Goal: Task Accomplishment & Management: Manage account settings

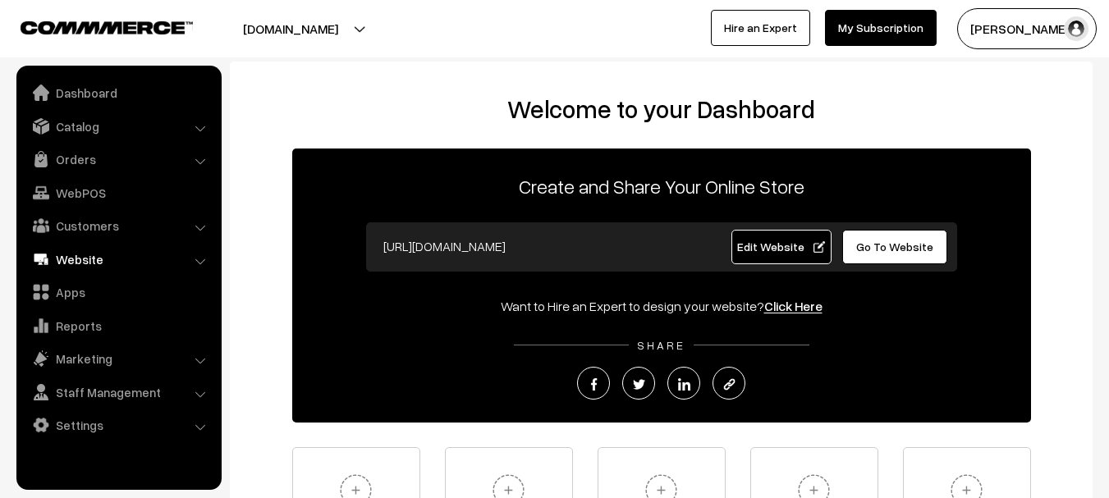
click at [116, 264] on link "Website" at bounding box center [118, 260] width 195 height 30
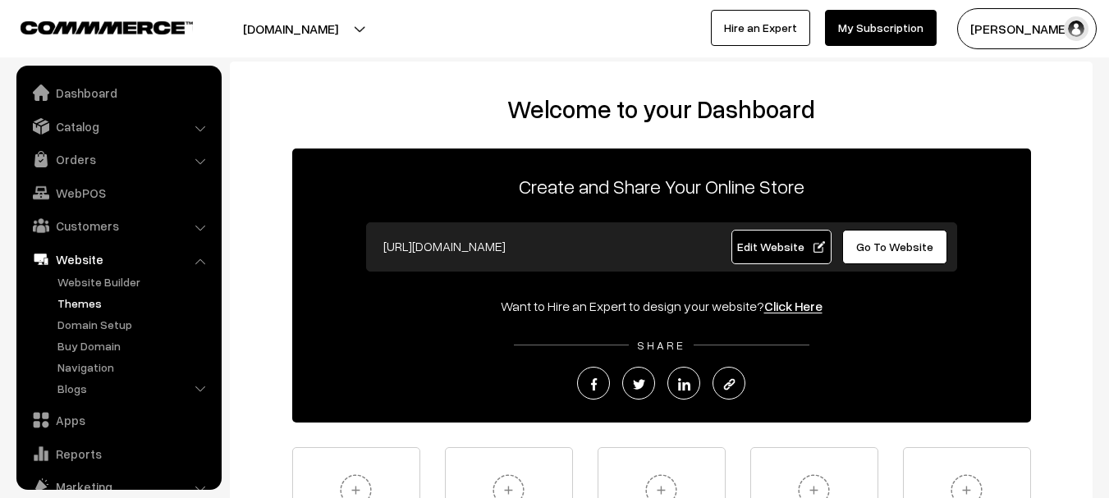
click at [78, 302] on link "Themes" at bounding box center [134, 303] width 163 height 17
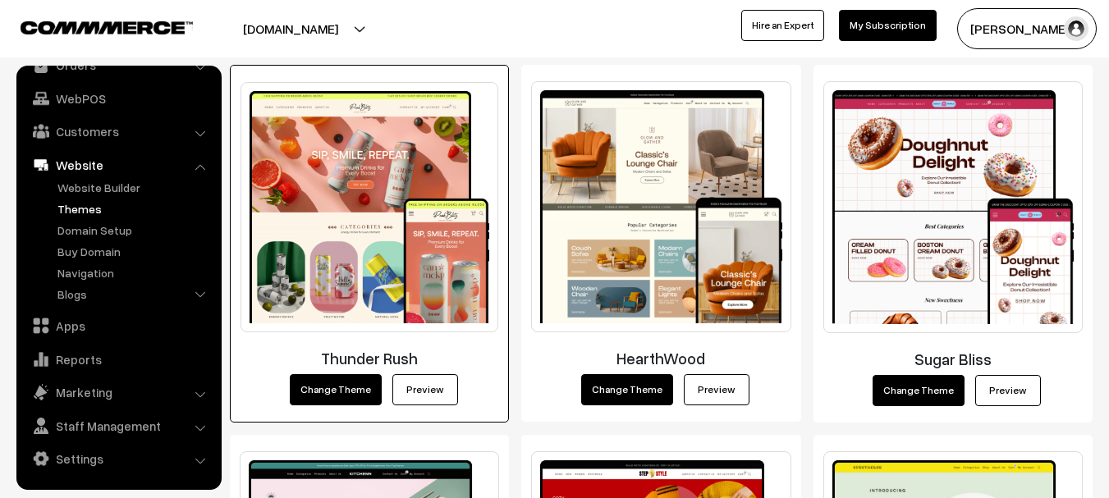
scroll to position [250, 0]
click at [424, 397] on link "Preview" at bounding box center [425, 389] width 66 height 31
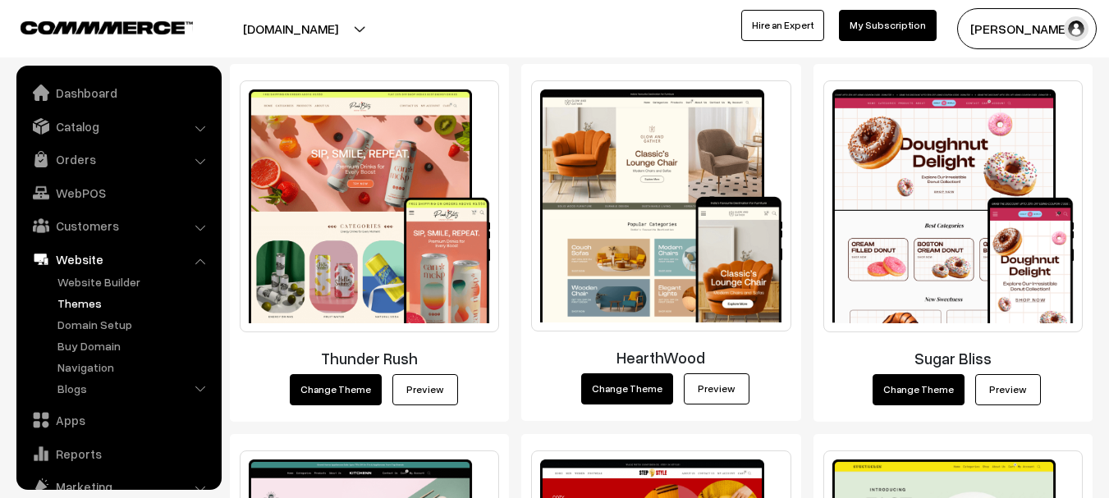
scroll to position [94, 0]
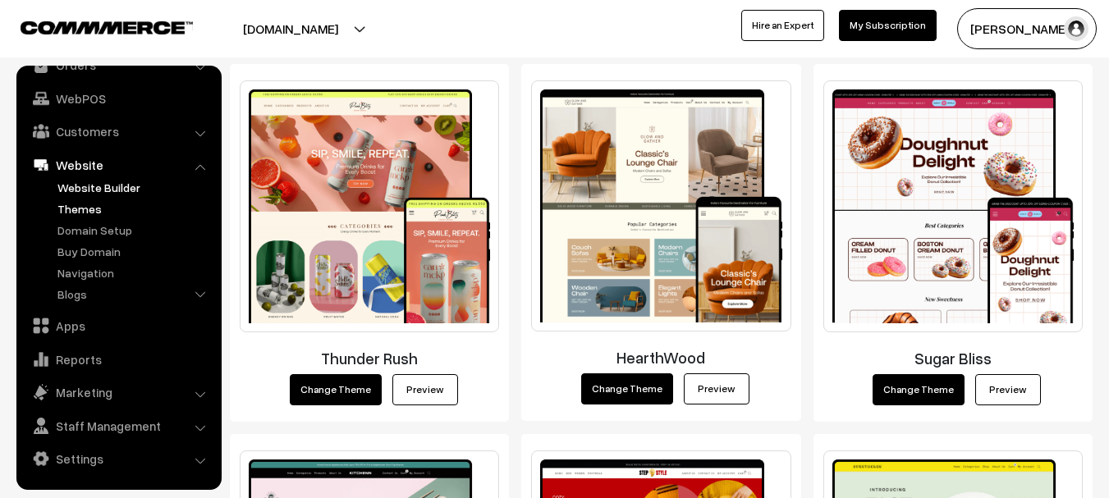
click at [122, 192] on link "Website Builder" at bounding box center [134, 187] width 163 height 17
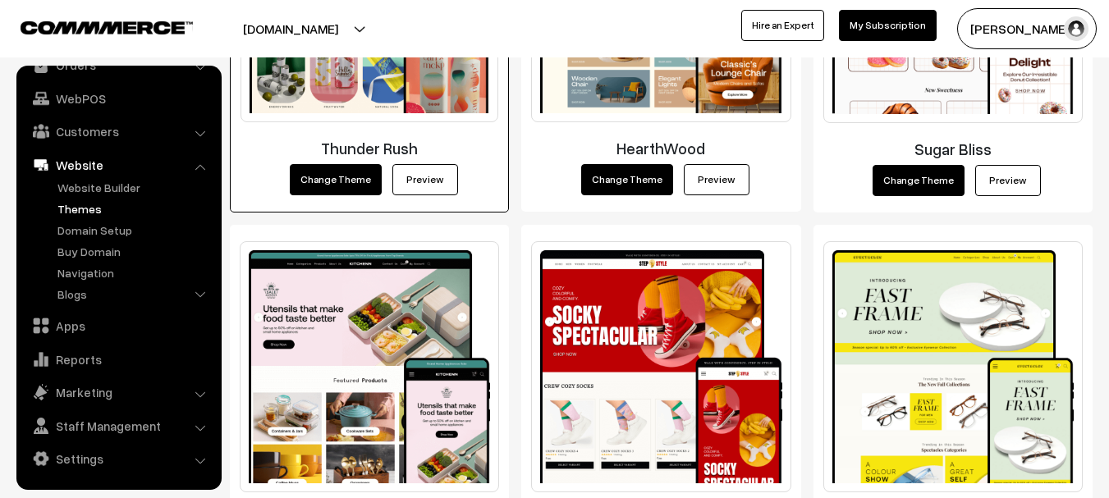
scroll to position [422, 0]
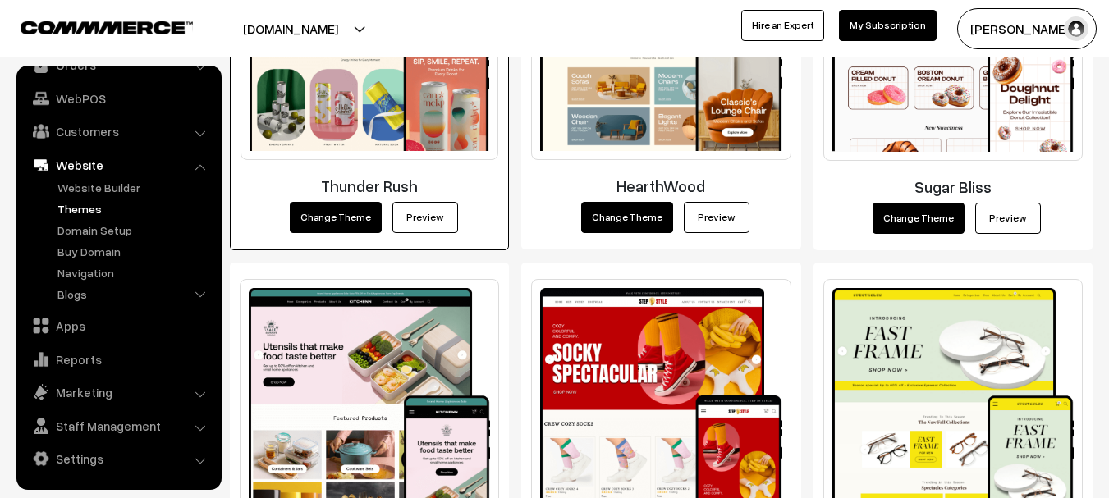
click at [422, 218] on link "Preview" at bounding box center [425, 217] width 66 height 31
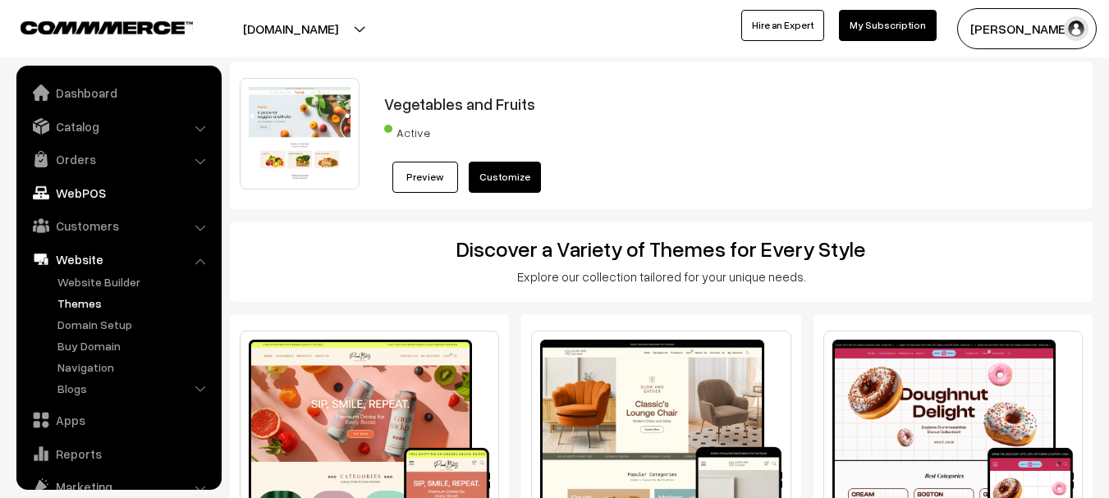
scroll to position [94, 0]
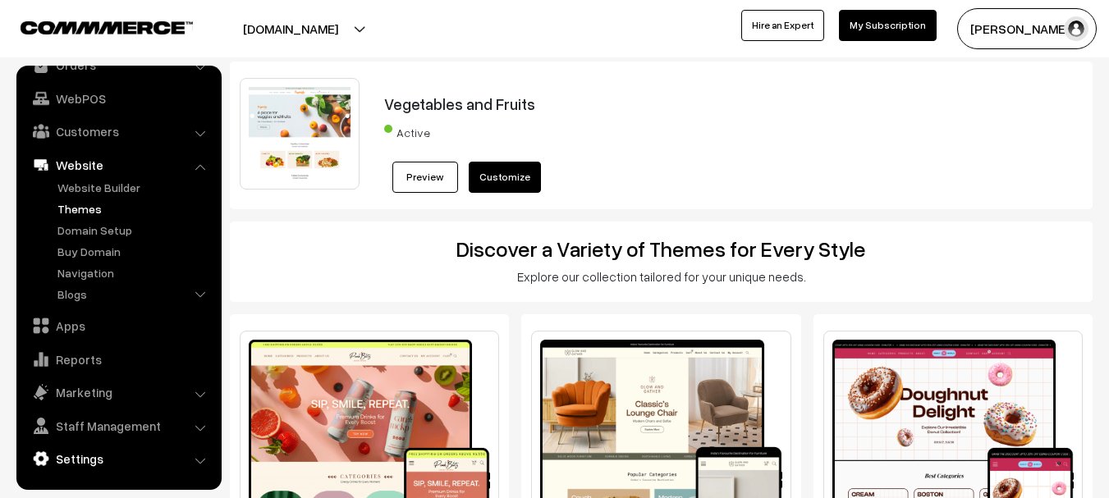
click at [82, 463] on link "Settings" at bounding box center [118, 459] width 195 height 30
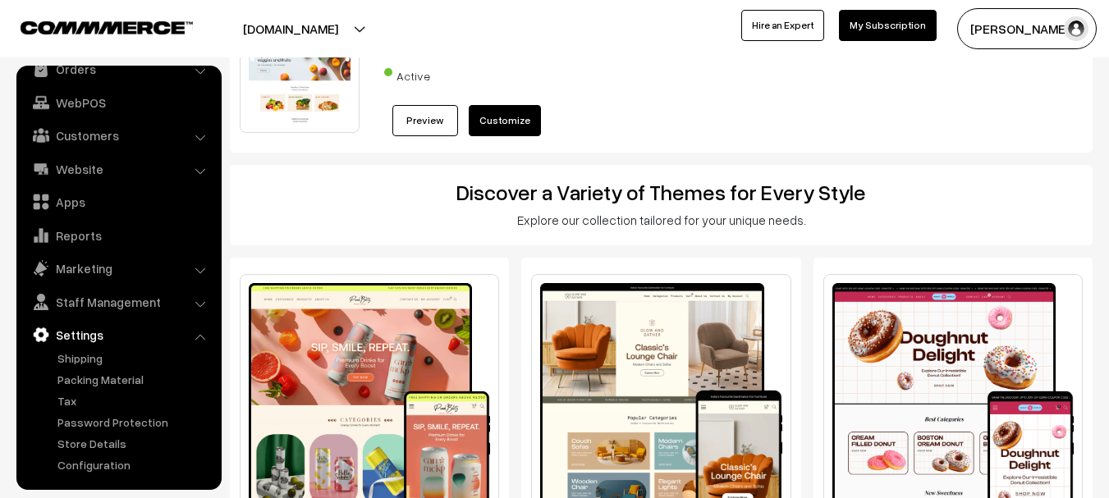
scroll to position [57, 0]
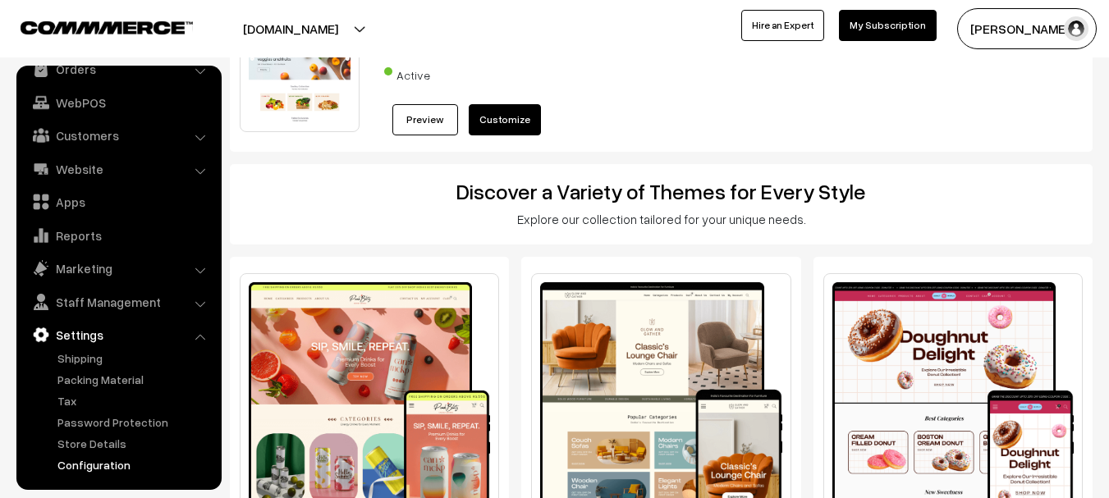
click at [92, 464] on link "Configuration" at bounding box center [134, 464] width 163 height 17
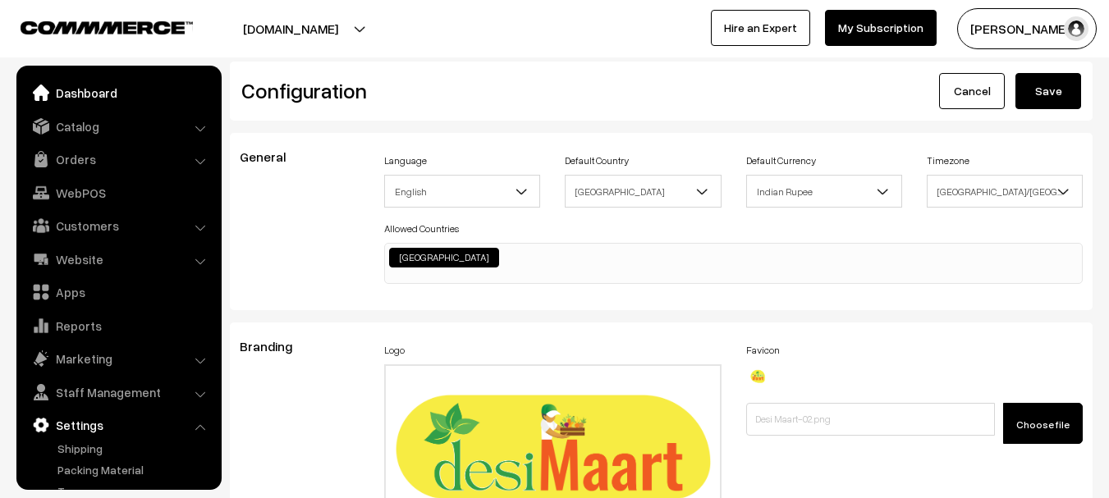
click at [122, 95] on link "Dashboard" at bounding box center [118, 93] width 195 height 30
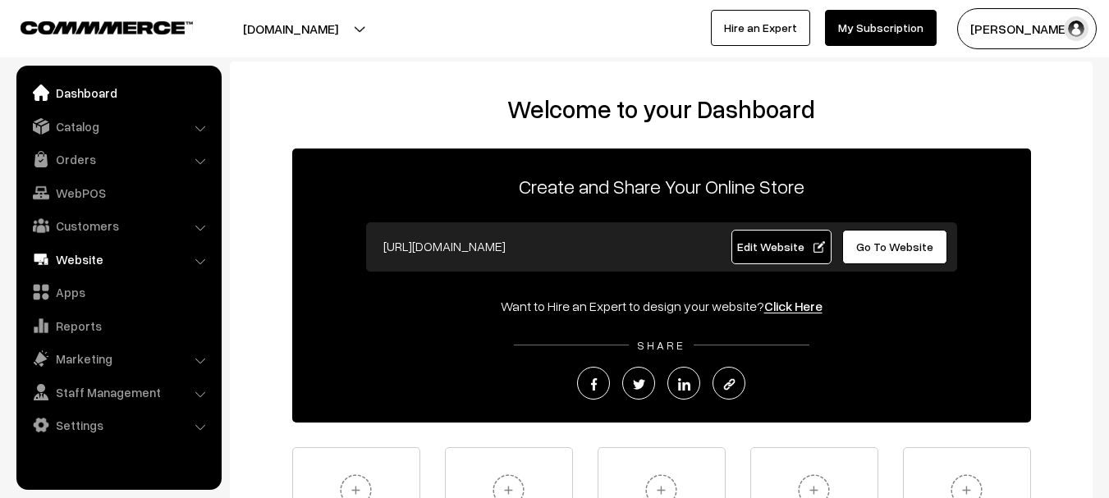
click at [146, 255] on link "Website" at bounding box center [118, 260] width 195 height 30
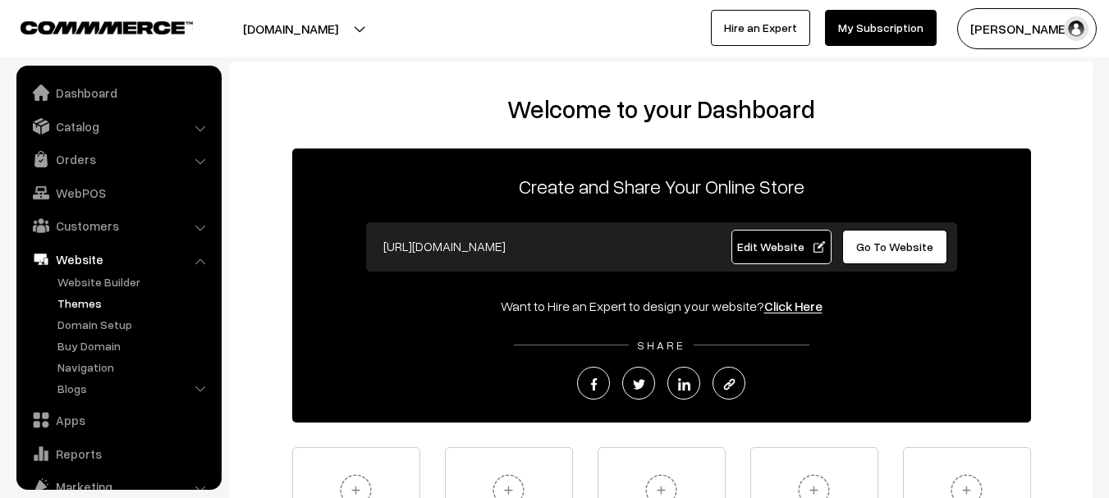
click at [83, 305] on link "Themes" at bounding box center [134, 303] width 163 height 17
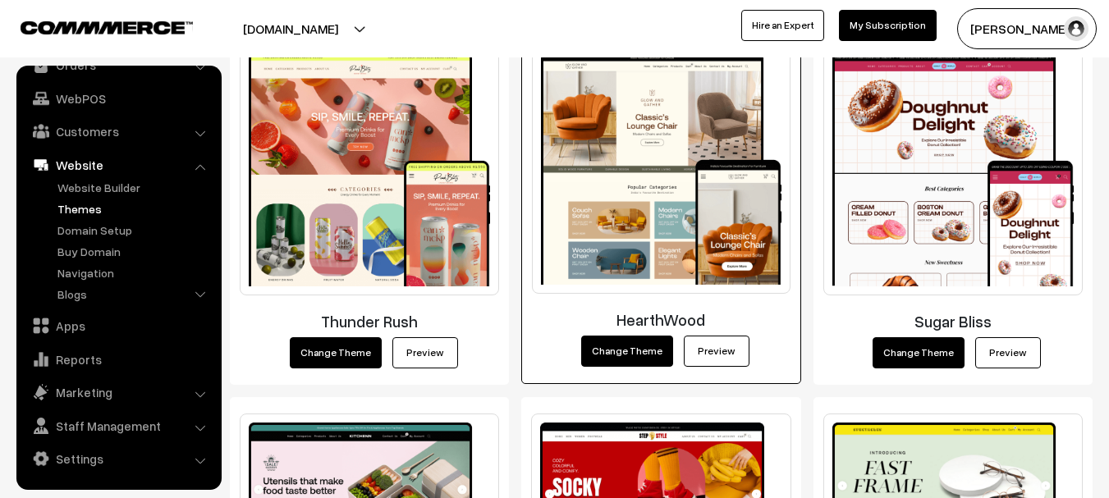
scroll to position [287, 0]
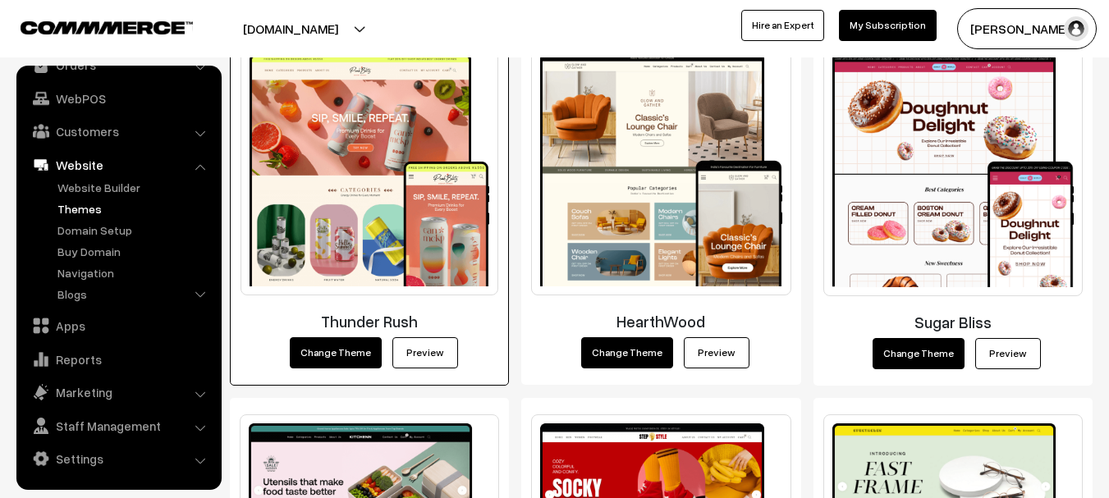
click at [427, 356] on link "Preview" at bounding box center [425, 352] width 66 height 31
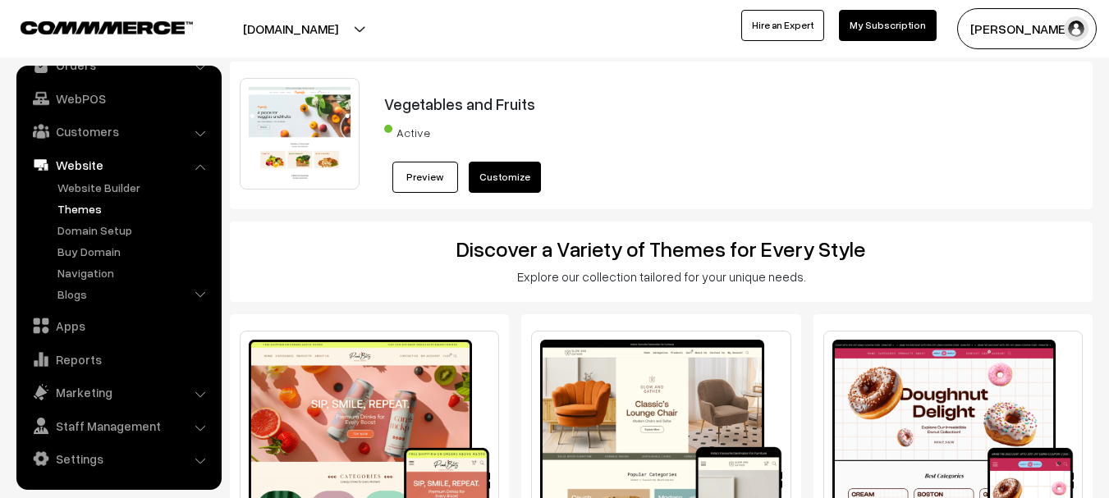
click at [878, 26] on link "My Subscription" at bounding box center [888, 25] width 98 height 31
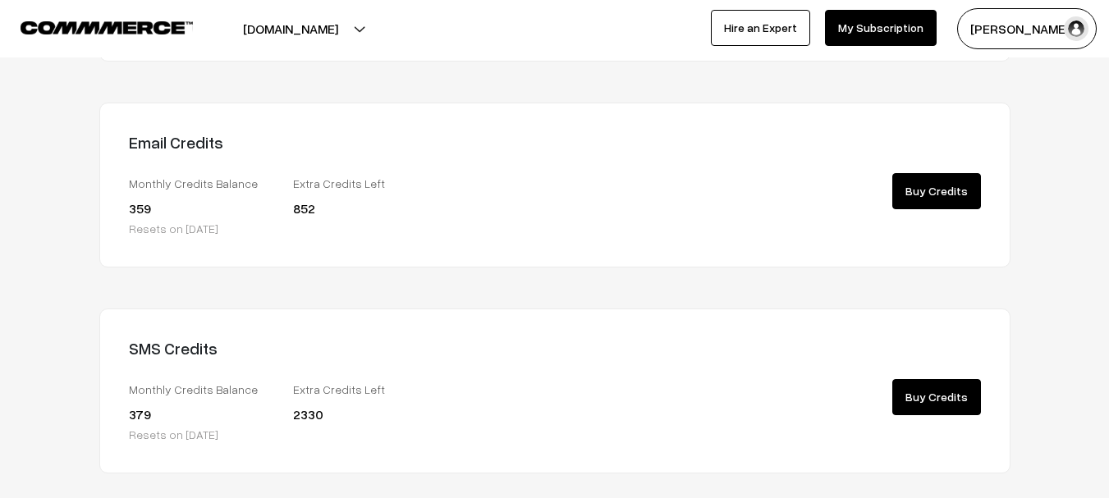
scroll to position [303, 0]
click at [930, 192] on link "Buy Credits" at bounding box center [936, 192] width 89 height 36
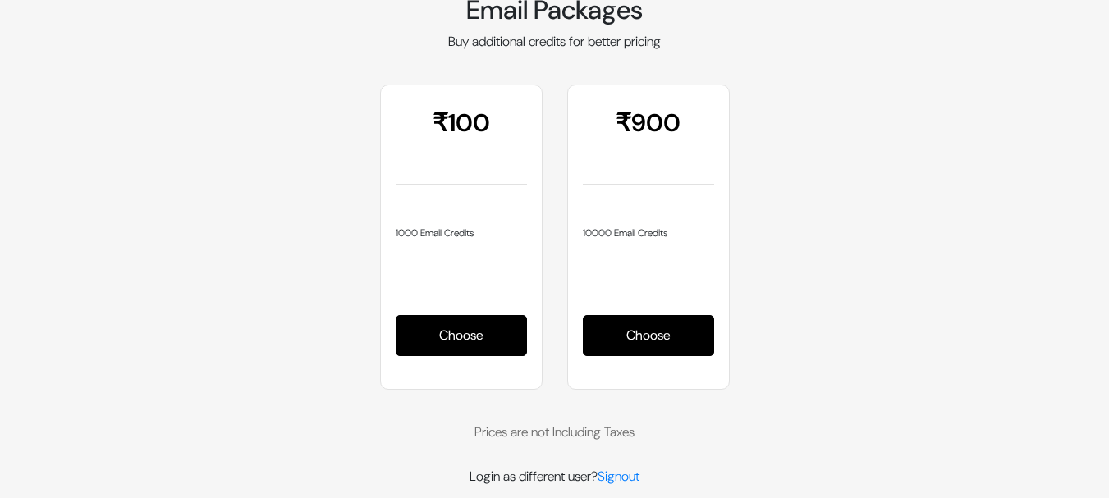
scroll to position [87, 0]
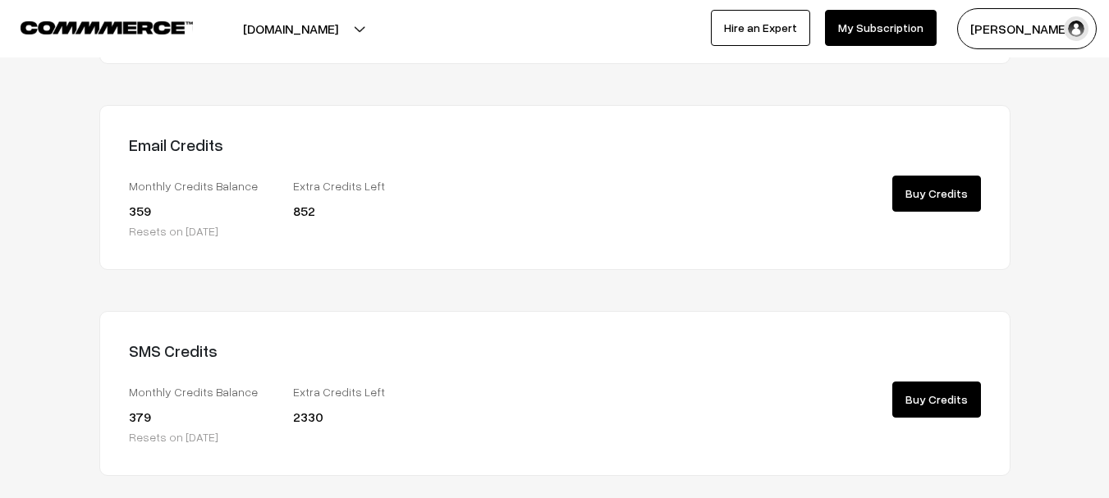
scroll to position [415, 0]
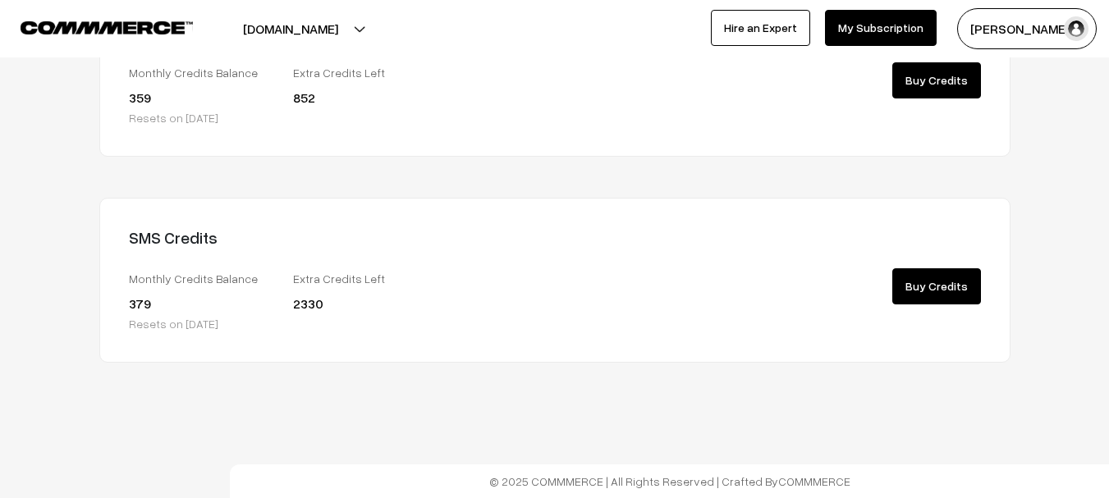
click at [904, 282] on link "Buy Credits" at bounding box center [936, 286] width 89 height 36
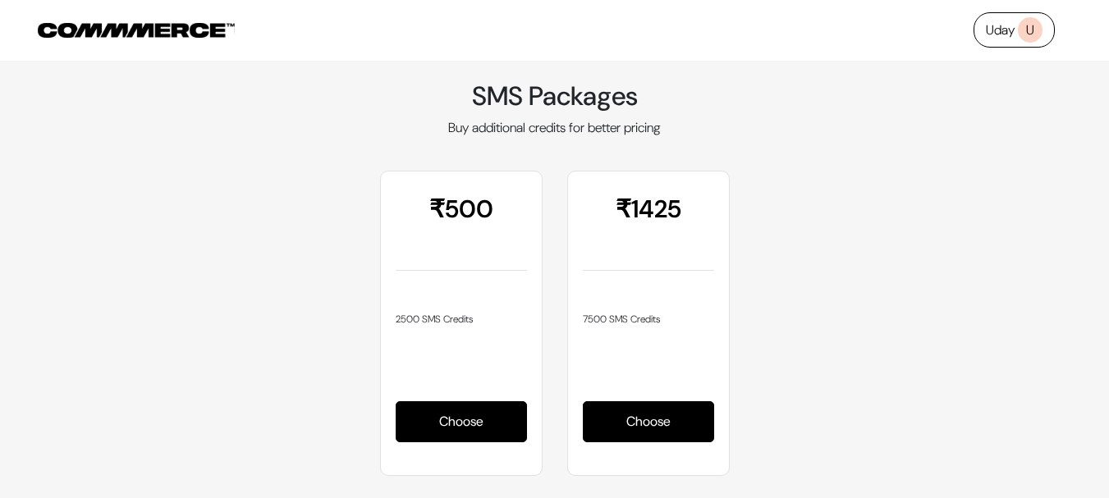
click at [168, 29] on img at bounding box center [136, 30] width 197 height 15
